Goal: Task Accomplishment & Management: Use online tool/utility

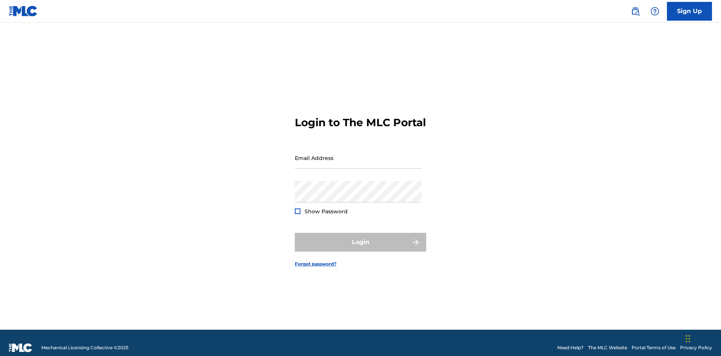
scroll to position [10, 0]
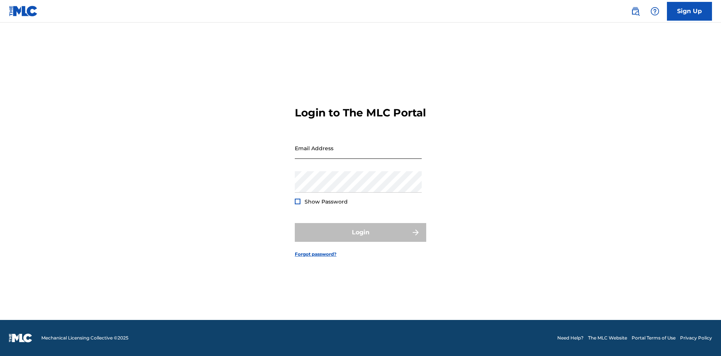
click at [358, 154] on input "Email Address" at bounding box center [358, 147] width 127 height 21
type input "[PERSON_NAME][EMAIL_ADDRESS][PERSON_NAME][DOMAIN_NAME]"
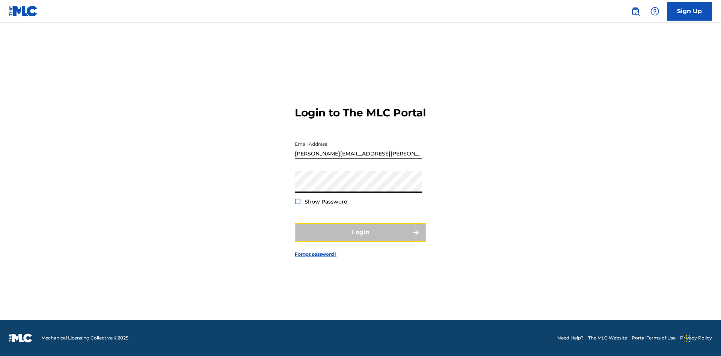
click at [361, 239] on button "Login" at bounding box center [360, 232] width 131 height 19
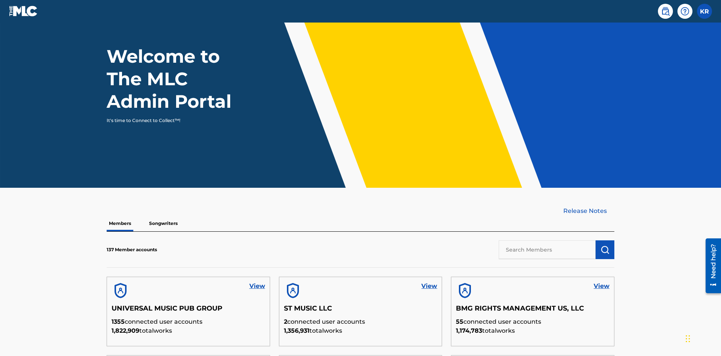
click at [547, 240] on input "text" at bounding box center [547, 249] width 97 height 19
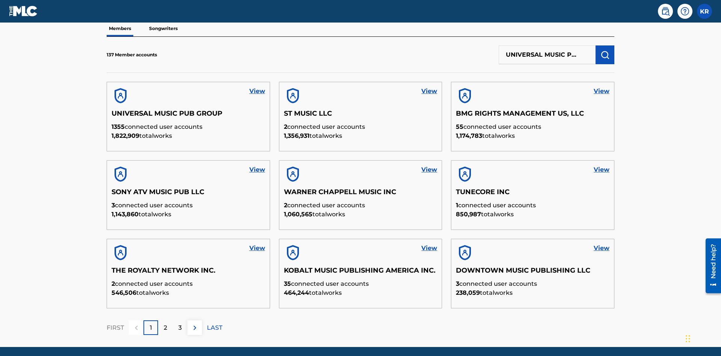
scroll to position [0, 24]
type input "UNIVERSAL MUSIC PUB GROUP"
click at [605, 50] on img "submit" at bounding box center [604, 54] width 9 height 9
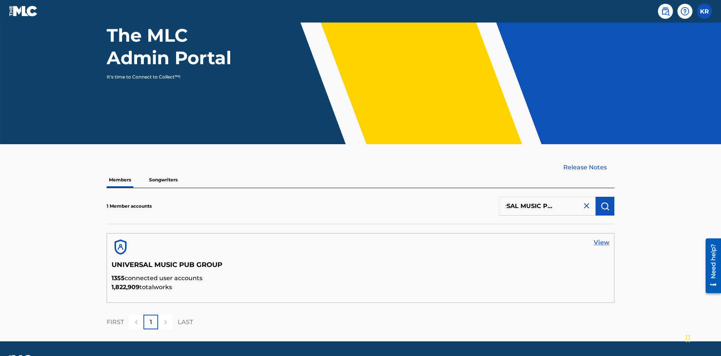
click at [602, 238] on link "View" at bounding box center [602, 242] width 16 height 9
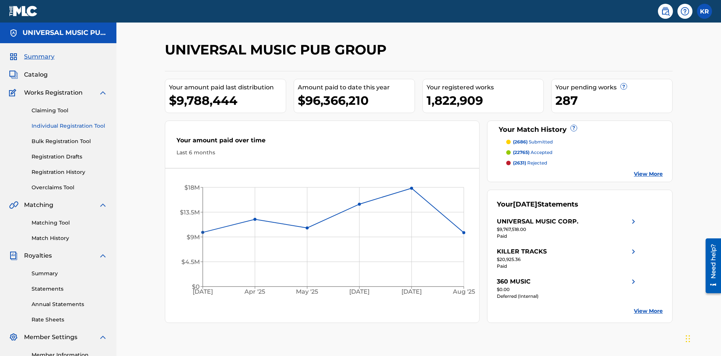
click at [69, 122] on link "Individual Registration Tool" at bounding box center [70, 126] width 76 height 8
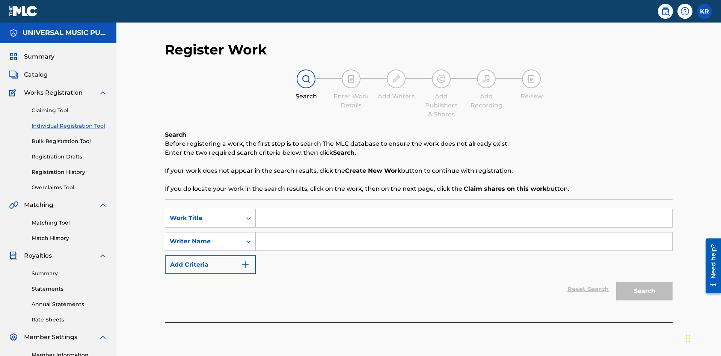
click at [464, 209] on input "Search Form" at bounding box center [464, 218] width 416 height 18
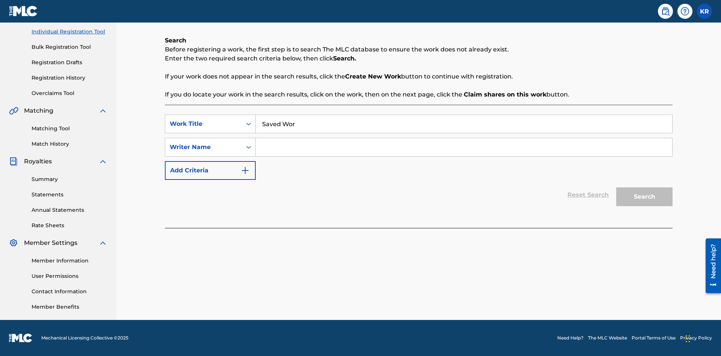
type input "Saved Work"
